Goal: Task Accomplishment & Management: Use online tool/utility

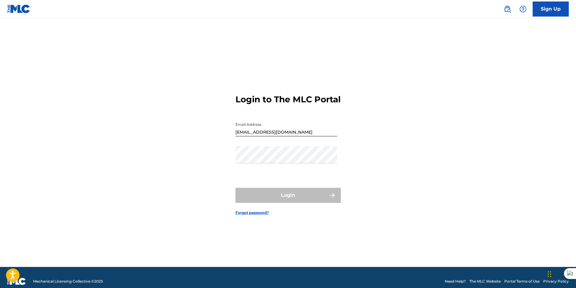
click at [423, 145] on div "Login to The MLC Portal Email Address [EMAIL_ADDRESS][DOMAIN_NAME] Password Log…" at bounding box center [287, 150] width 421 height 234
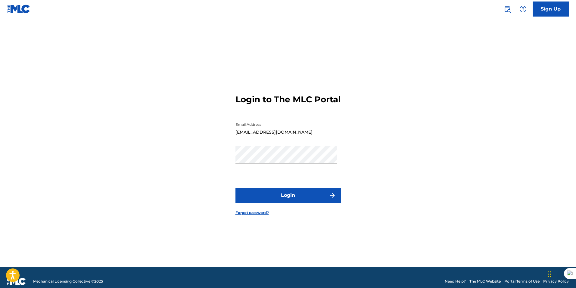
click at [280, 203] on button "Login" at bounding box center [287, 195] width 105 height 15
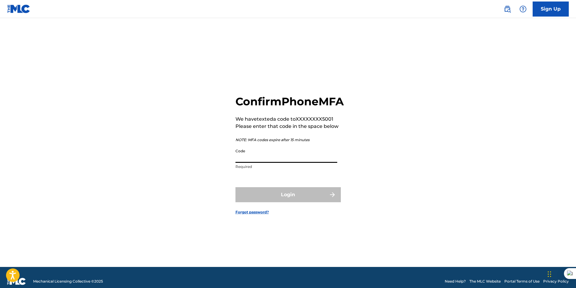
click at [281, 163] on input "Code" at bounding box center [286, 154] width 102 height 17
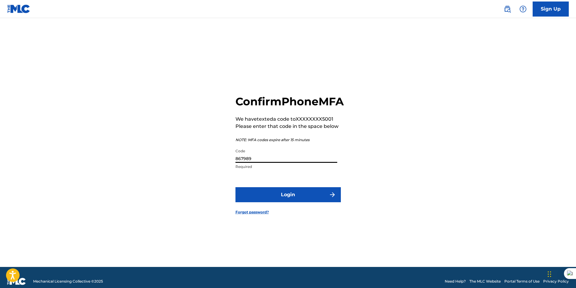
type input "867989"
drag, startPoint x: 289, startPoint y: 215, endPoint x: 290, endPoint y: 205, distance: 9.3
click at [290, 205] on form "Confirm Phone MFA We have texted a code to XXXXXXXX5001 Please enter that code …" at bounding box center [287, 150] width 105 height 234
click at [290, 202] on button "Login" at bounding box center [287, 194] width 105 height 15
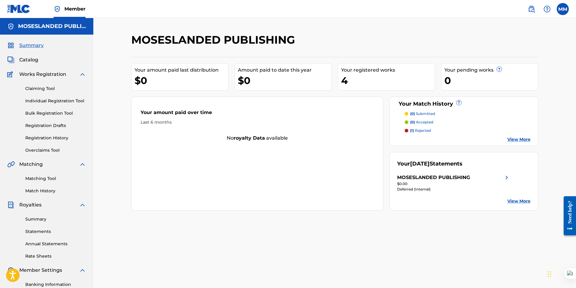
click at [45, 87] on link "Claiming Tool" at bounding box center [55, 88] width 61 height 6
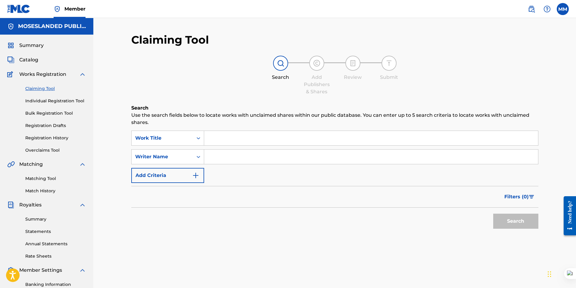
click at [219, 139] on input "Search Form" at bounding box center [371, 138] width 334 height 14
click at [209, 150] on input "Search Form" at bounding box center [371, 157] width 334 height 14
type input "l"
type input "[PERSON_NAME]"
click at [222, 142] on input "Search Form" at bounding box center [371, 138] width 334 height 14
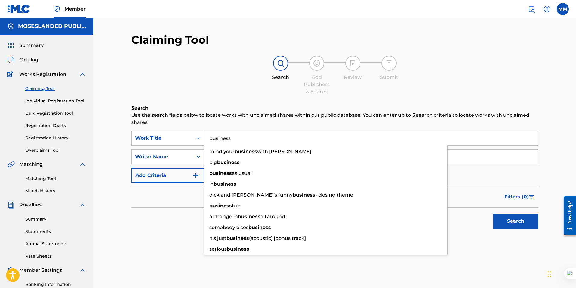
click at [493, 214] on button "Search" at bounding box center [515, 221] width 45 height 15
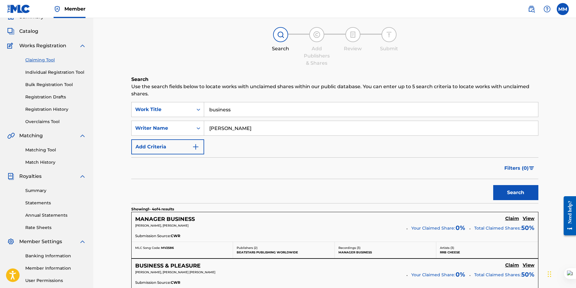
scroll to position [28, 0]
click at [234, 129] on input "[PERSON_NAME]" at bounding box center [371, 128] width 334 height 14
click at [240, 105] on input "business" at bounding box center [371, 110] width 334 height 14
click at [213, 58] on div "Search Add Publishers & Shares Review Submit" at bounding box center [334, 47] width 407 height 40
click at [240, 114] on input "business" at bounding box center [371, 110] width 334 height 14
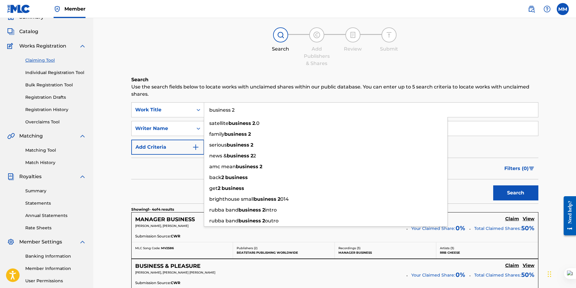
type input "business 2"
click at [493, 185] on button "Search" at bounding box center [515, 192] width 45 height 15
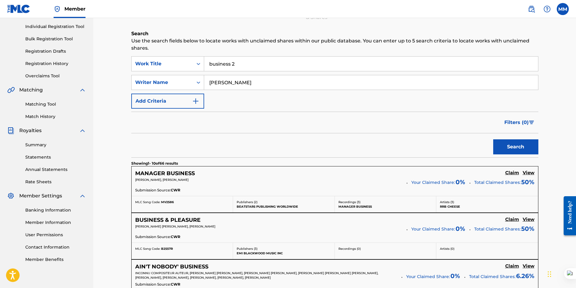
scroll to position [0, 0]
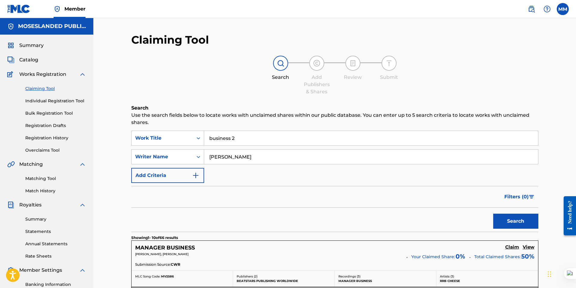
click at [237, 144] on input "business 2" at bounding box center [371, 138] width 334 height 14
click at [240, 164] on input "[PERSON_NAME]" at bounding box center [371, 157] width 334 height 14
click at [493, 214] on button "Search" at bounding box center [515, 221] width 45 height 15
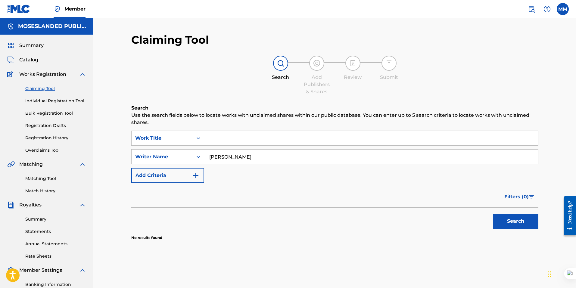
drag, startPoint x: 232, startPoint y: 142, endPoint x: 249, endPoint y: 153, distance: 20.6
click at [249, 153] on div "SearchWithCriteriaf88ef55d-7d3b-442e-aafa-1a48765fed19 Work Title SearchWithCri…" at bounding box center [334, 157] width 407 height 52
click at [249, 153] on input "[PERSON_NAME]" at bounding box center [371, 157] width 334 height 14
type input "m"
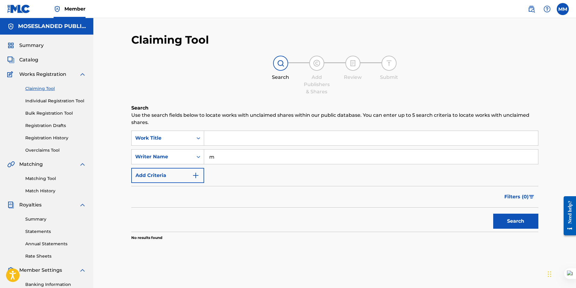
click at [229, 159] on input "m" at bounding box center [371, 157] width 334 height 14
type input "c"
click at [224, 140] on input "Search Form" at bounding box center [371, 138] width 334 height 14
type input "b"
click at [222, 156] on input "Search Form" at bounding box center [371, 157] width 334 height 14
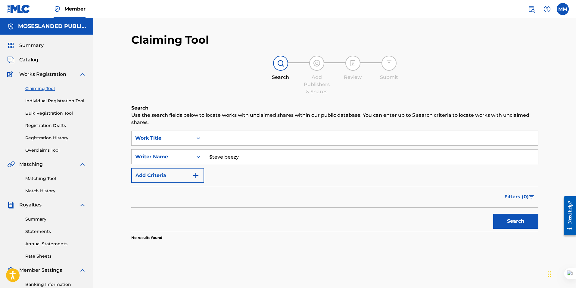
click at [493, 214] on button "Search" at bounding box center [515, 221] width 45 height 15
click at [242, 155] on input "$teve beezy" at bounding box center [371, 157] width 334 height 14
click at [493, 214] on button "Search" at bounding box center [515, 221] width 45 height 15
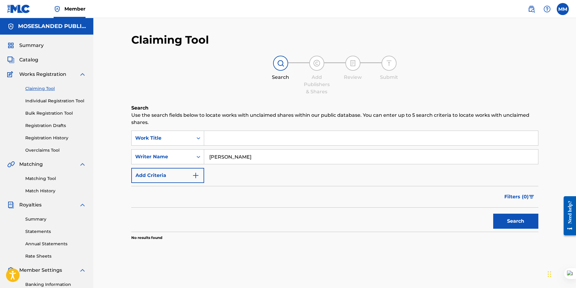
click at [231, 140] on input "Search Form" at bounding box center [371, 138] width 334 height 14
click at [201, 145] on div "Search Form" at bounding box center [198, 138] width 11 height 14
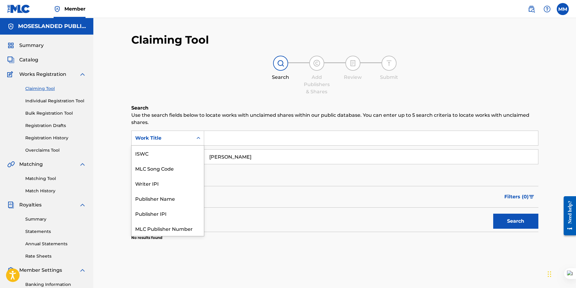
scroll to position [15, 0]
drag, startPoint x: 173, startPoint y: 194, endPoint x: 162, endPoint y: 229, distance: 36.4
click at [162, 229] on div "ISWC MLC Song Code Writer IPI Publisher Name Publisher IPI MLC Publisher Number…" at bounding box center [168, 191] width 72 height 90
click at [162, 229] on div "Work Title" at bounding box center [168, 228] width 72 height 15
click at [190, 136] on div "Work Title" at bounding box center [162, 137] width 61 height 11
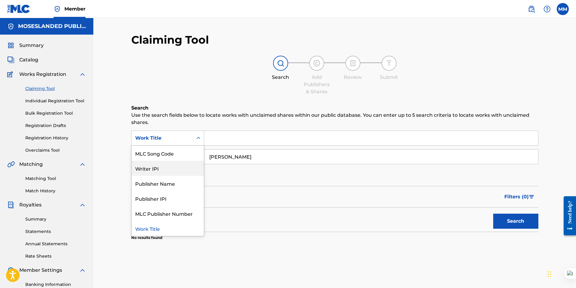
click at [178, 175] on div "Writer IPI" at bounding box center [168, 168] width 72 height 15
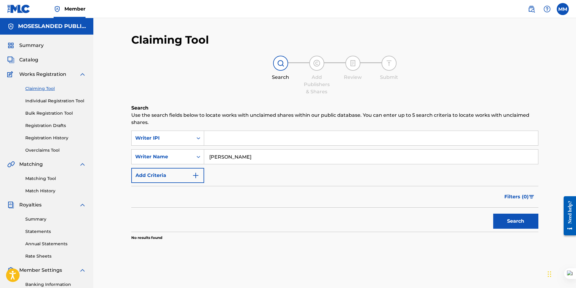
drag, startPoint x: 258, startPoint y: 154, endPoint x: 178, endPoint y: 146, distance: 80.1
click at [178, 146] on div "SearchWithCriteria6fbc50df-b532-4dd1-9bf0-b4b57d2d5cce Writer IPI SearchWithCri…" at bounding box center [334, 157] width 407 height 52
paste input "Desperado by [PERSON_NAME]"
drag, startPoint x: 244, startPoint y: 155, endPoint x: 207, endPoint y: 154, distance: 36.5
click at [207, 154] on input "Desperado by [PERSON_NAME]" at bounding box center [371, 157] width 334 height 14
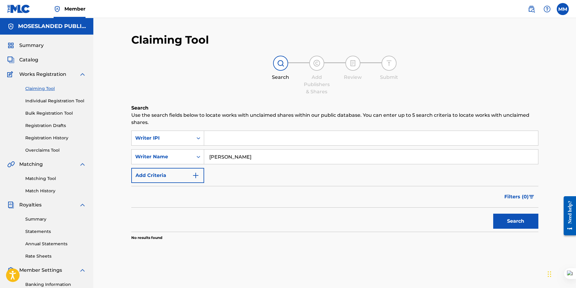
type input "[PERSON_NAME]"
click at [255, 141] on input "Search Form" at bounding box center [371, 138] width 334 height 14
paste input "Desperado by"
type input "Desperado"
click at [501, 215] on button "Search" at bounding box center [515, 221] width 45 height 15
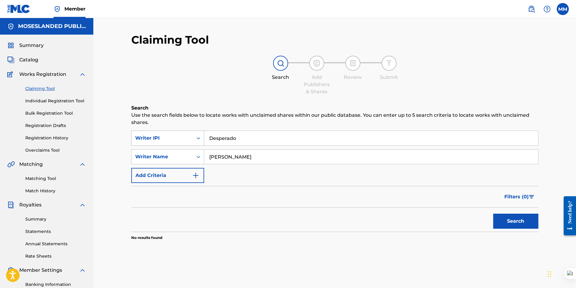
click at [183, 137] on div "Writer IPI" at bounding box center [162, 138] width 54 height 7
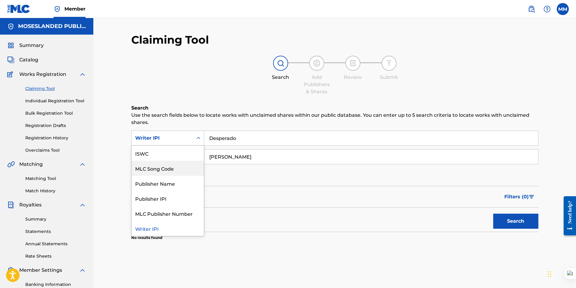
scroll to position [0, 0]
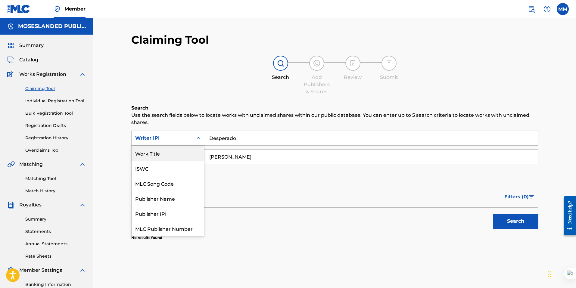
click at [157, 155] on div "Work Title" at bounding box center [168, 153] width 72 height 15
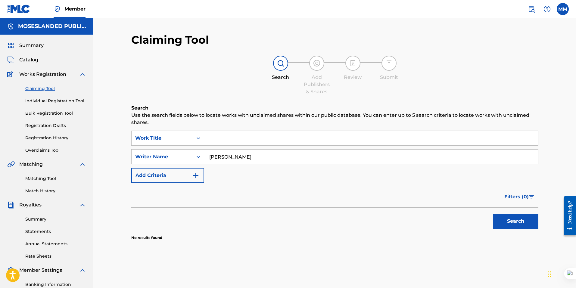
click at [297, 135] on input "Search Form" at bounding box center [371, 138] width 334 height 14
paste input "Desperado by"
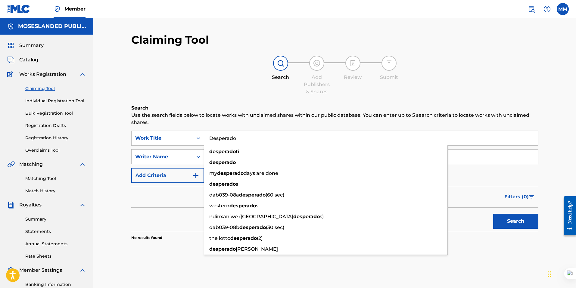
type input "Desperado"
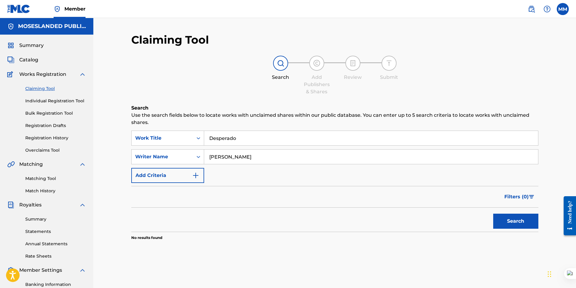
click at [517, 218] on button "Search" at bounding box center [515, 221] width 45 height 15
click at [211, 158] on input "[PERSON_NAME]" at bounding box center [371, 157] width 334 height 14
type input "$teve Beezy"
click at [493, 214] on button "Search" at bounding box center [515, 221] width 45 height 15
click at [81, 165] on img at bounding box center [82, 164] width 7 height 7
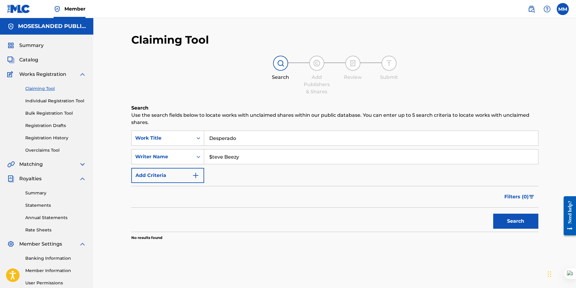
click at [81, 165] on img at bounding box center [82, 164] width 7 height 7
click at [84, 207] on img at bounding box center [82, 204] width 7 height 7
click at [82, 164] on img at bounding box center [82, 164] width 7 height 7
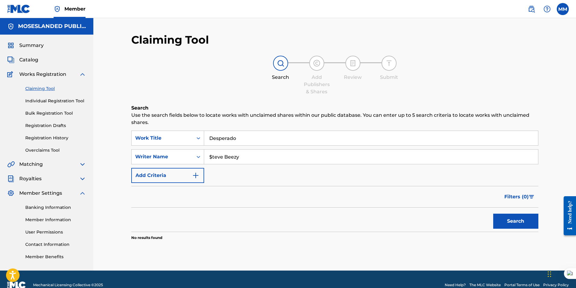
scroll to position [11, 0]
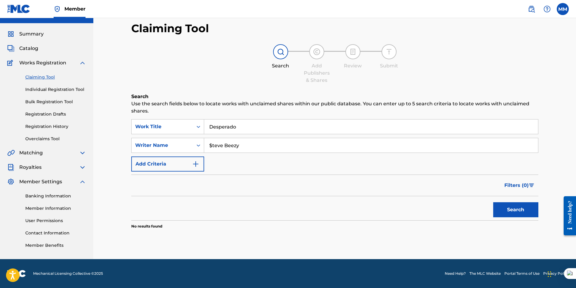
click at [75, 150] on div "Matching" at bounding box center [46, 152] width 79 height 7
click at [80, 152] on img at bounding box center [82, 152] width 7 height 7
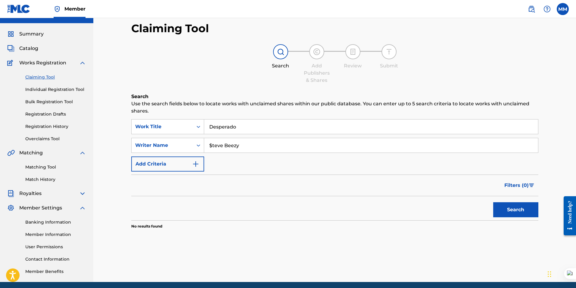
click at [51, 165] on link "Matching Tool" at bounding box center [55, 167] width 61 height 6
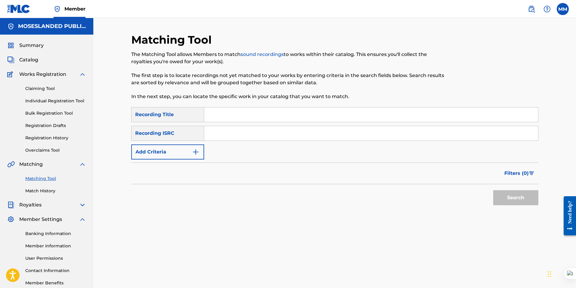
click at [233, 108] on input "Search Form" at bounding box center [371, 114] width 334 height 14
type input "d"
click at [213, 131] on input "Search Form" at bounding box center [371, 133] width 334 height 14
paste input "QZFYX1956635"
type input "QZFYX1956635"
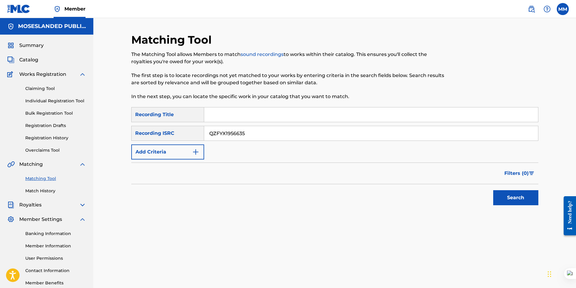
click at [222, 117] on input "Search Form" at bounding box center [371, 114] width 334 height 14
type input "desperado"
click at [514, 205] on div "Search" at bounding box center [514, 196] width 48 height 24
click at [499, 201] on button "Search" at bounding box center [515, 197] width 45 height 15
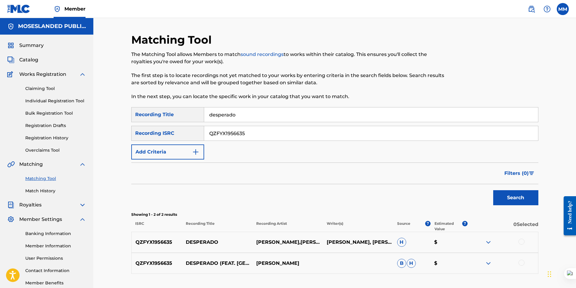
scroll to position [45, 0]
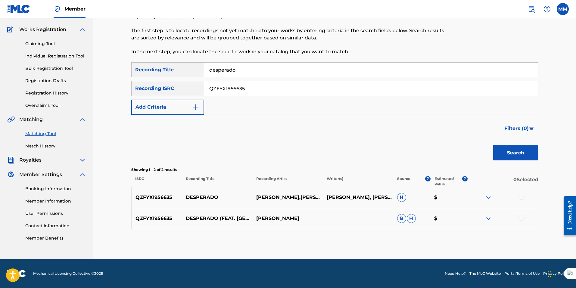
click at [526, 195] on div at bounding box center [502, 197] width 70 height 7
click at [521, 196] on div at bounding box center [521, 197] width 6 height 6
click at [521, 197] on img at bounding box center [521, 197] width 6 height 6
click at [521, 197] on div at bounding box center [521, 197] width 6 height 6
click at [520, 219] on div at bounding box center [521, 218] width 6 height 6
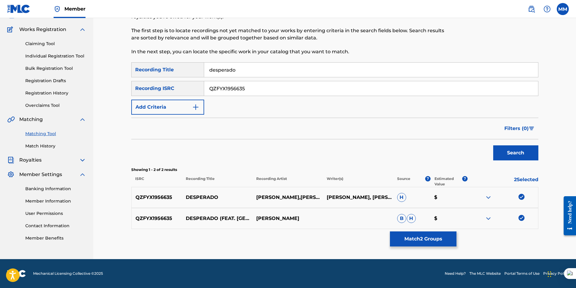
click at [521, 197] on img at bounding box center [521, 197] width 6 height 6
click at [521, 213] on div "QZFYX1956635 DESPERADO (FEAT. [PERSON_NAME]) [PERSON_NAME] [PERSON_NAME] $" at bounding box center [334, 218] width 407 height 21
click at [521, 217] on img at bounding box center [521, 218] width 6 height 6
click at [403, 201] on span "H" at bounding box center [401, 197] width 9 height 9
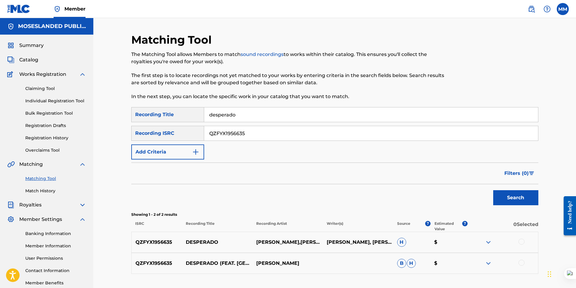
click at [50, 192] on link "Match History" at bounding box center [55, 191] width 61 height 6
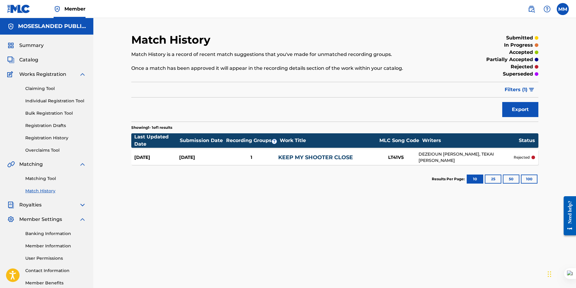
click at [416, 156] on div "LT41V5" at bounding box center [395, 157] width 45 height 7
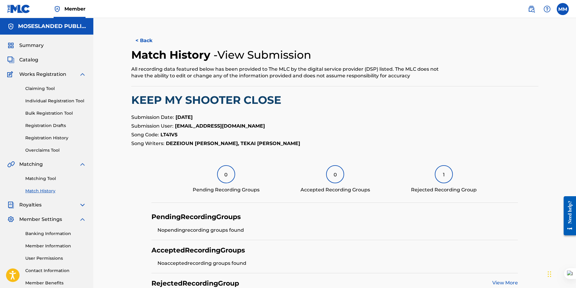
scroll to position [77, 0]
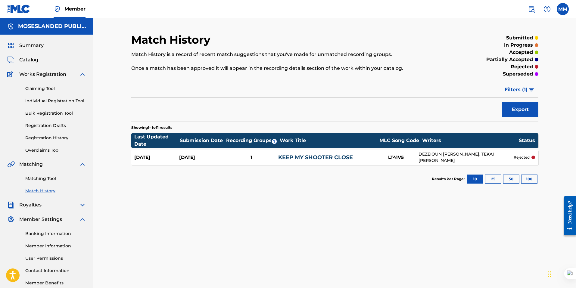
click at [36, 181] on link "Matching Tool" at bounding box center [55, 178] width 61 height 6
